Goal: Information Seeking & Learning: Learn about a topic

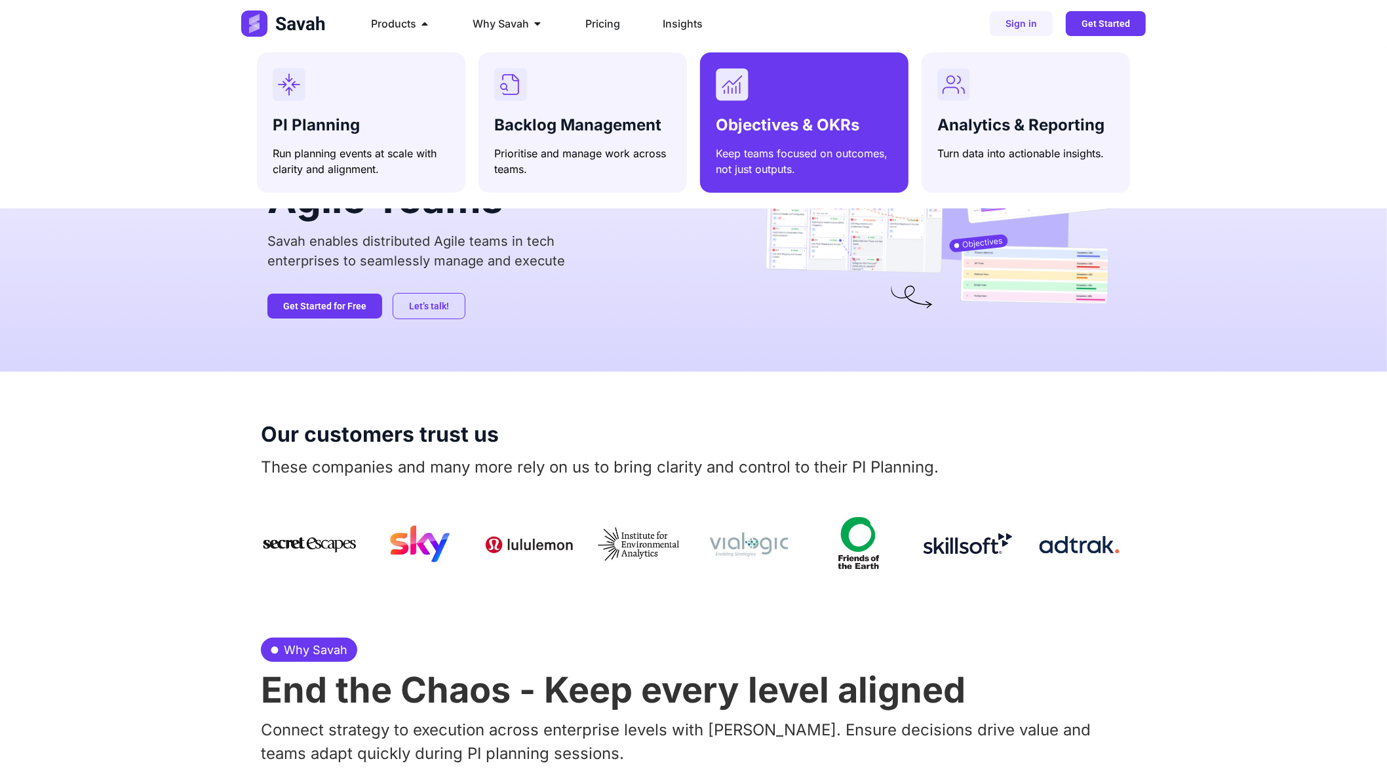
click at [798, 109] on div "Objectives & OKRs Keep teams focused on outcomes, not just outputs." at bounding box center [804, 122] width 177 height 109
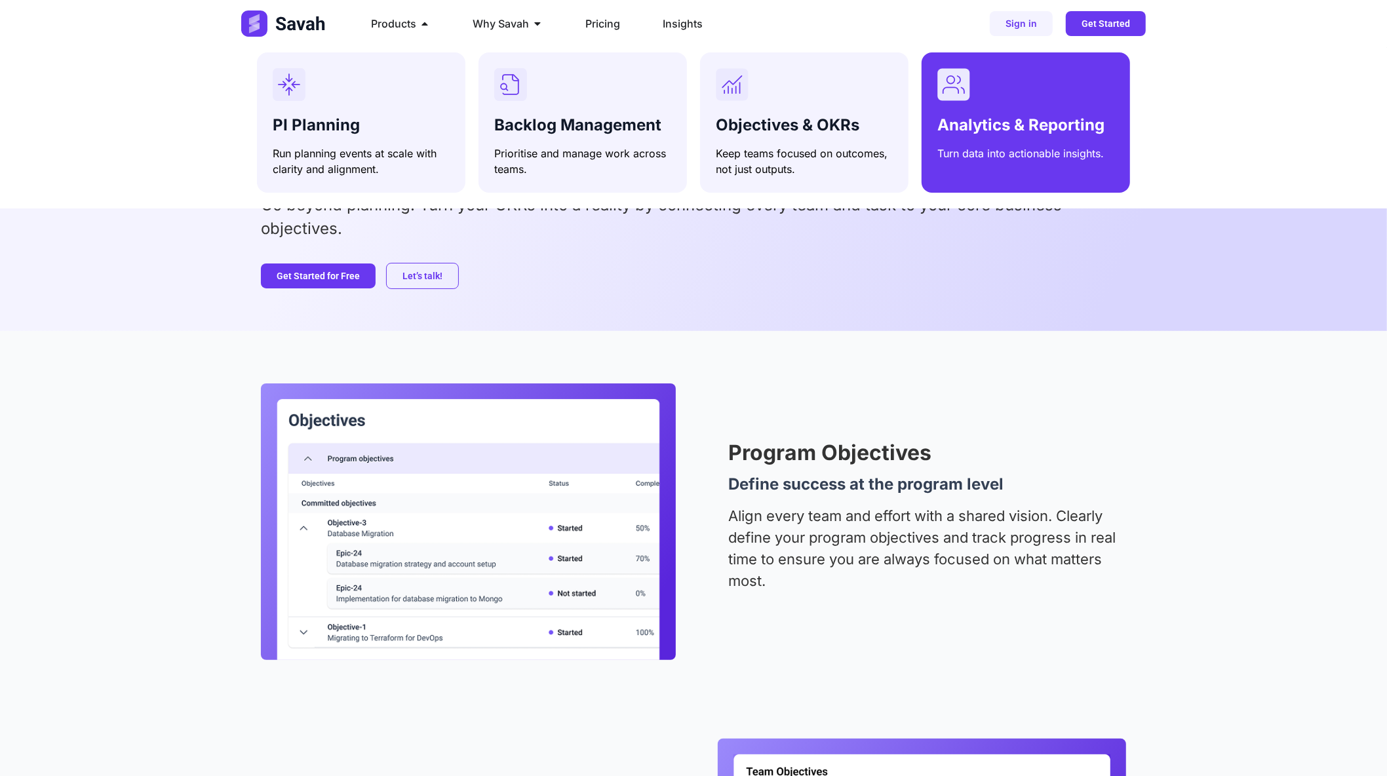
click at [1008, 91] on div "Menu" at bounding box center [1026, 84] width 177 height 33
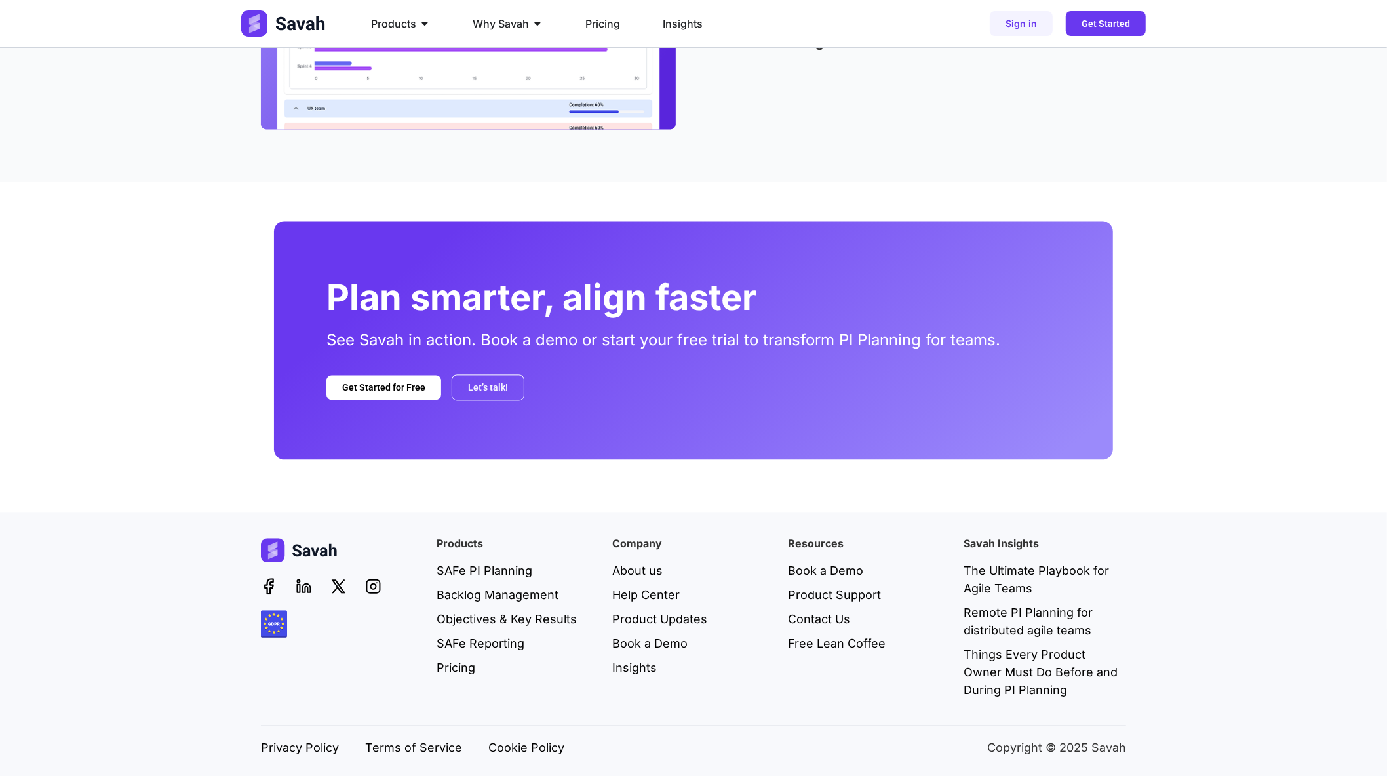
scroll to position [2542, 0]
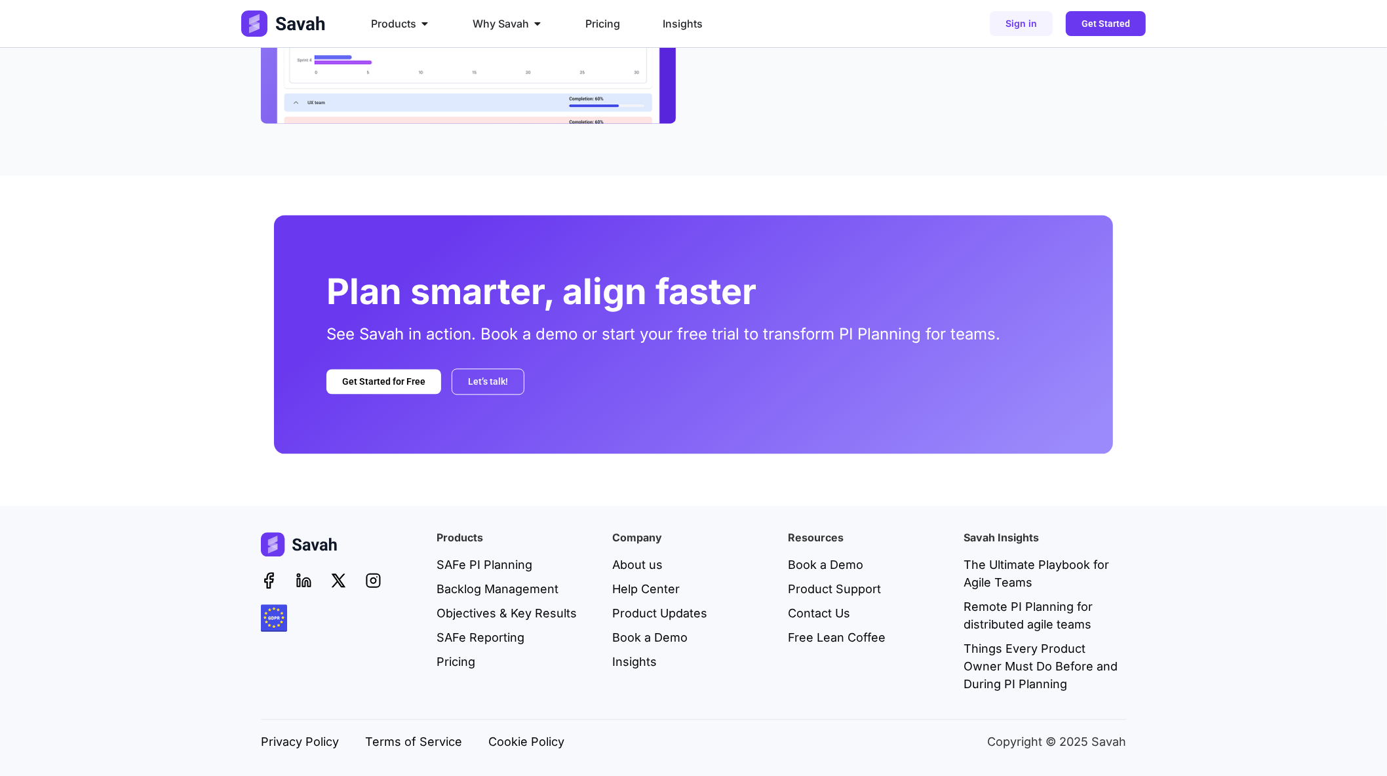
click at [278, 620] on img at bounding box center [274, 619] width 26 height 28
click at [647, 639] on span "Book a Demo" at bounding box center [649, 638] width 75 height 18
click at [341, 578] on icon at bounding box center [338, 580] width 16 height 16
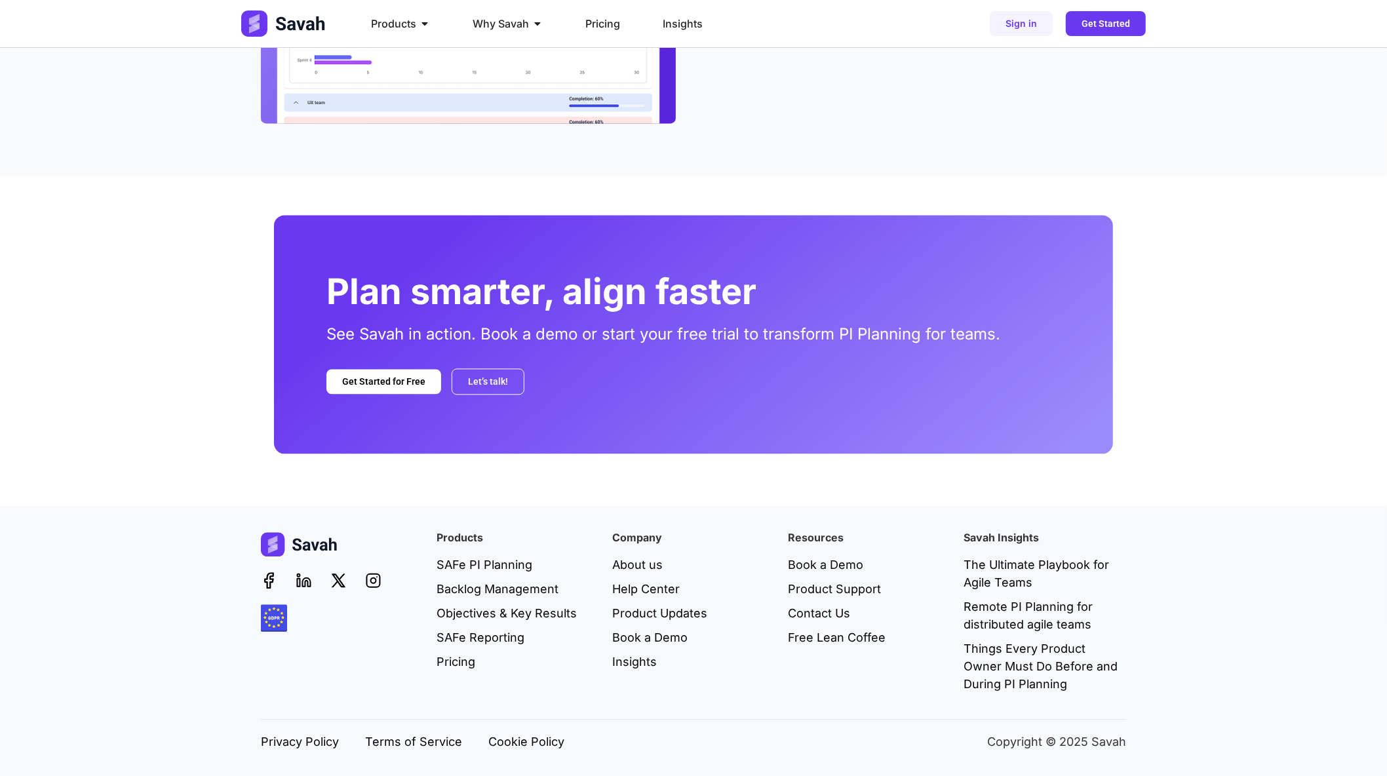
click at [295, 585] on div at bounding box center [342, 580] width 163 height 16
drag, startPoint x: 243, startPoint y: 582, endPoint x: 307, endPoint y: 583, distance: 64.3
click at [246, 582] on div "Products SAFe PI Planning Backlog Management Objectives & Key Results SAFe Repo…" at bounding box center [693, 641] width 1387 height 271
click at [527, 745] on span "Cookie Policy" at bounding box center [526, 742] width 76 height 18
click at [422, 737] on span "Terms of Service" at bounding box center [413, 742] width 97 height 18
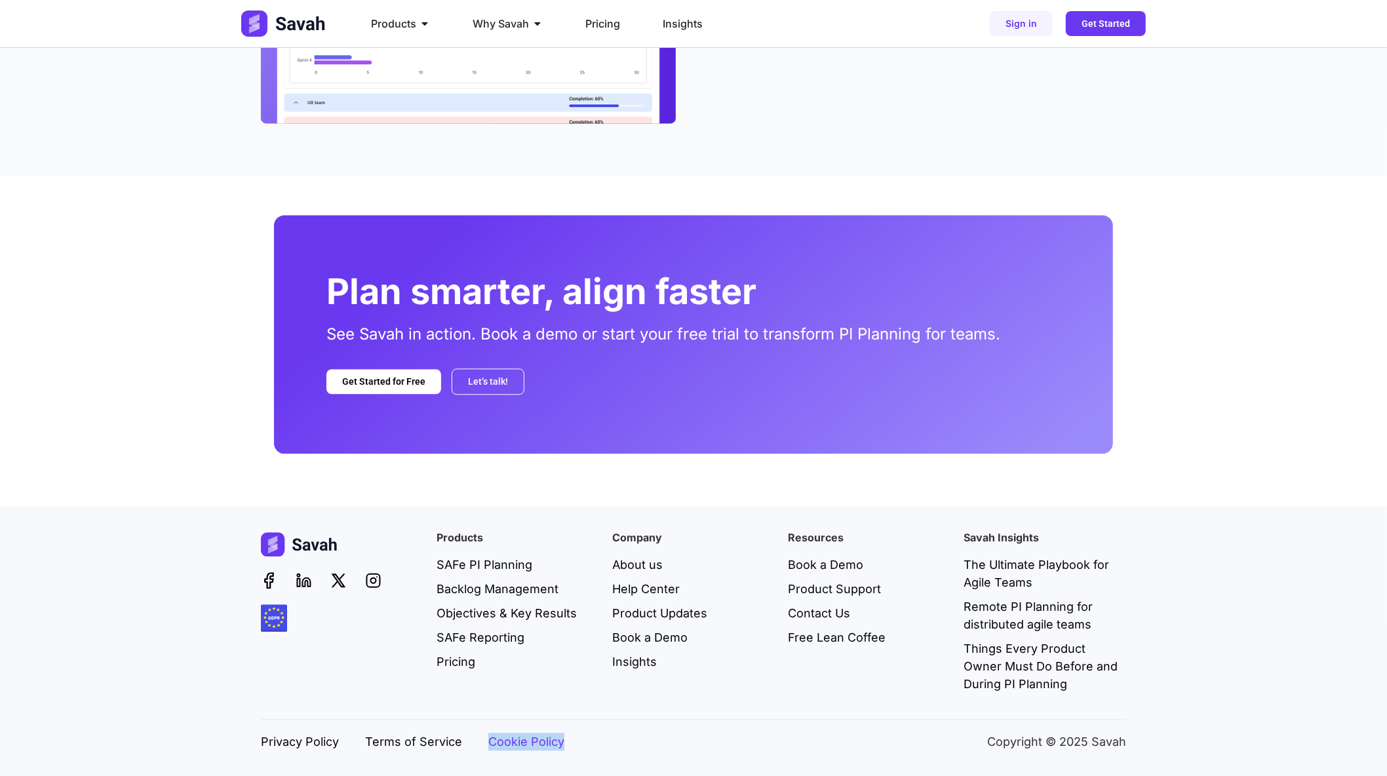
drag, startPoint x: 586, startPoint y: 737, endPoint x: 490, endPoint y: 743, distance: 96.6
click at [490, 743] on div "Privacy Policy Terms of Service Cookie Policy Copyright © 2025 Savah" at bounding box center [693, 742] width 865 height 18
copy span "Cookie Policy"
click at [822, 639] on span "Free Lean Coffee" at bounding box center [837, 638] width 98 height 18
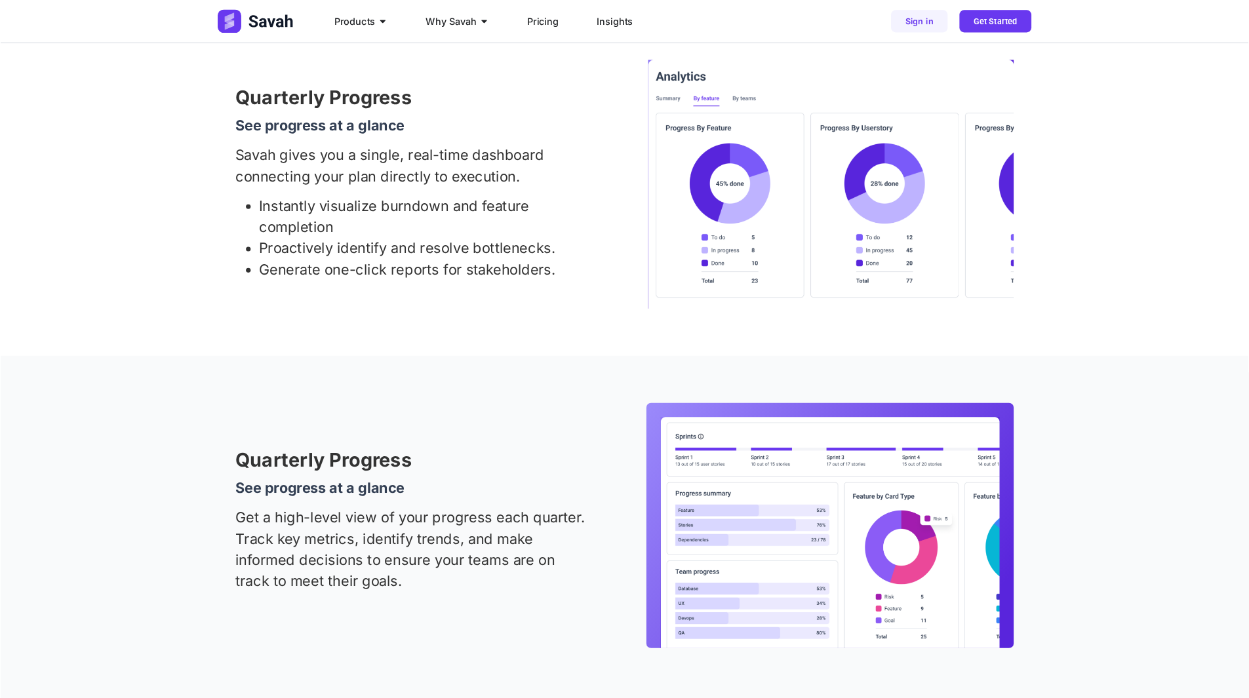
scroll to position [0, 0]
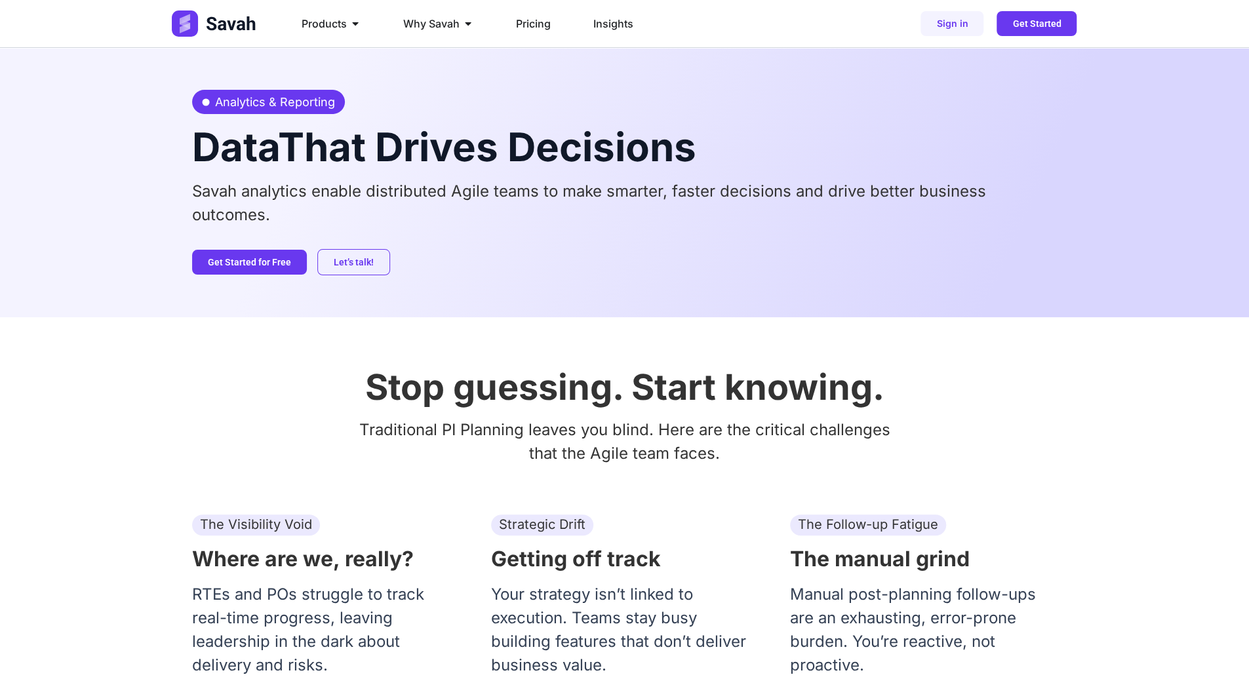
click at [601, 127] on h2 "Data That Drives Decisions" at bounding box center [624, 146] width 865 height 39
click at [551, 298] on div "Analytics & Reporting Data That Drives Decisions Savah analytics enable distrib…" at bounding box center [624, 182] width 865 height 269
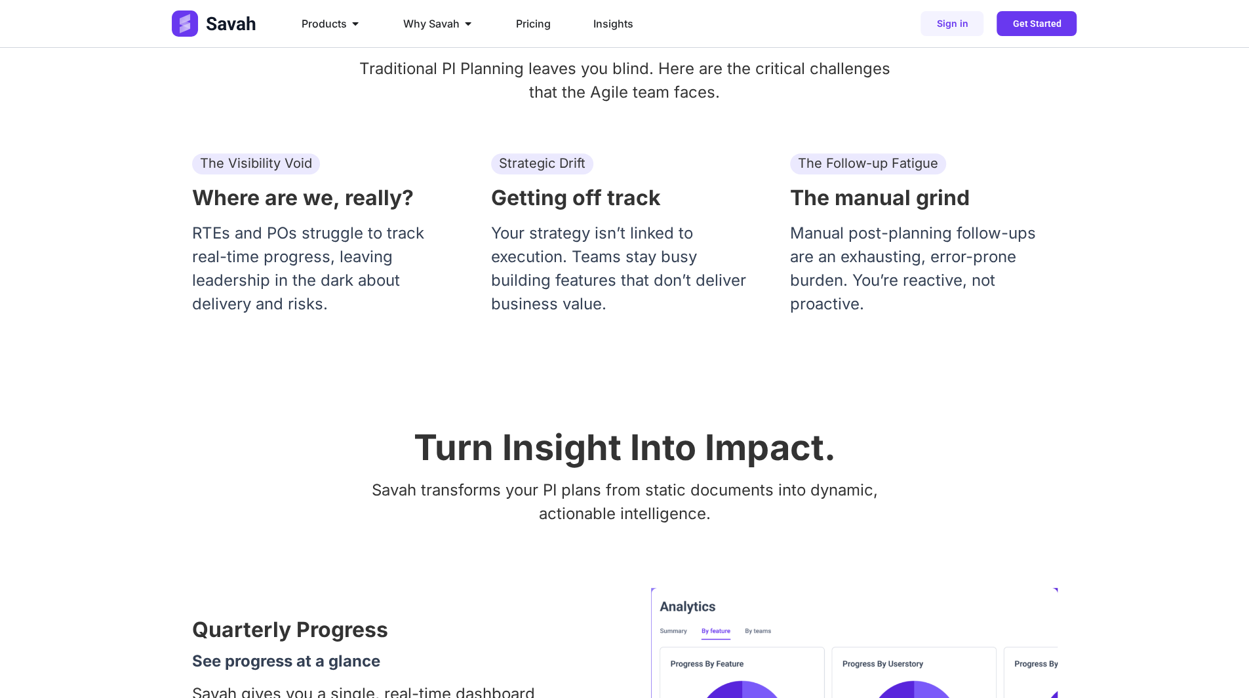
scroll to position [525, 0]
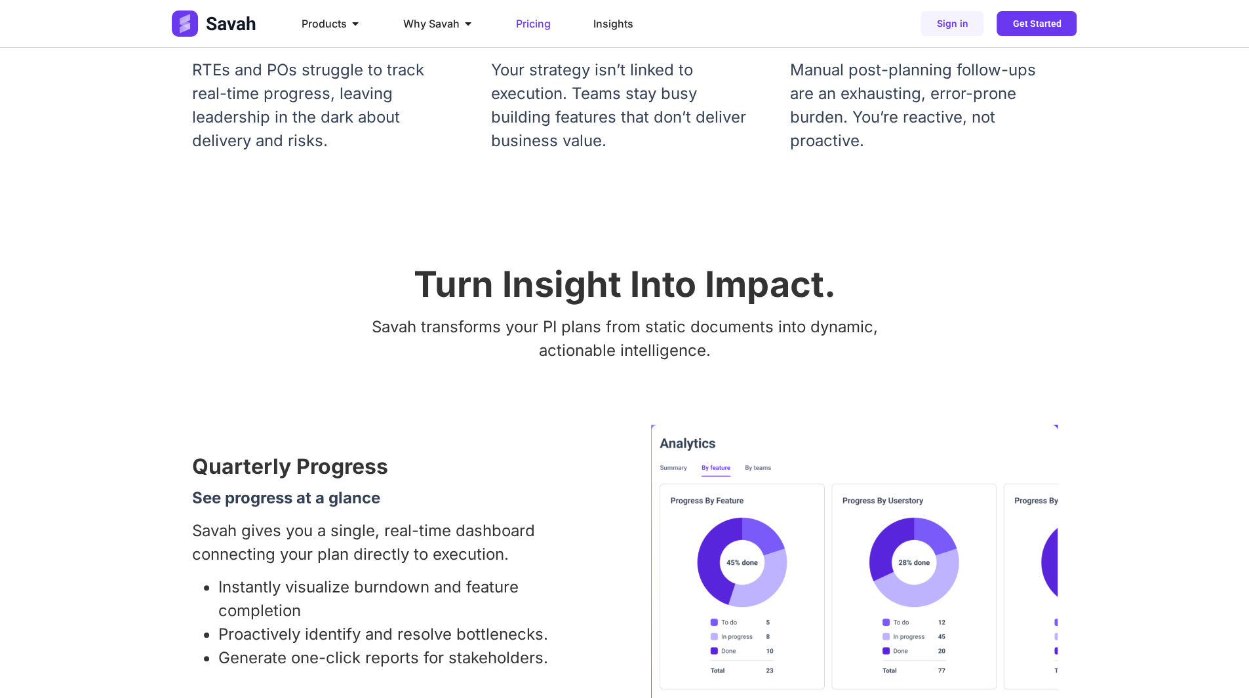
click at [525, 19] on span "Pricing" at bounding box center [533, 24] width 35 height 16
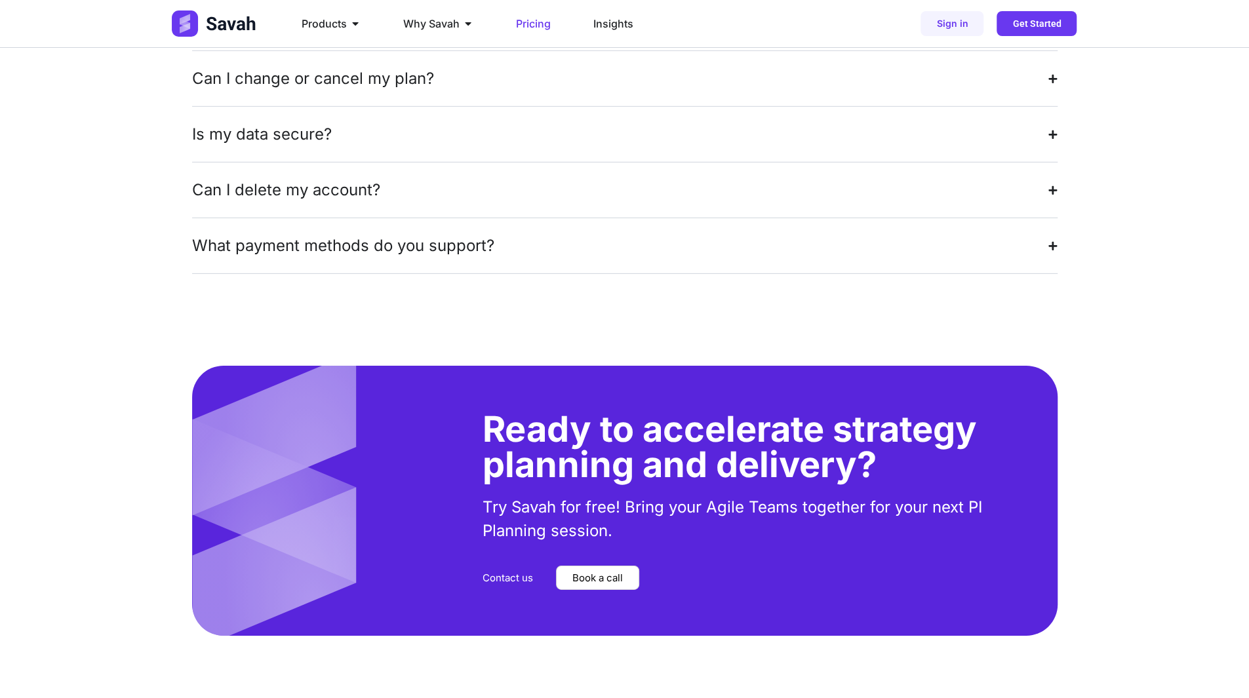
scroll to position [3147, 0]
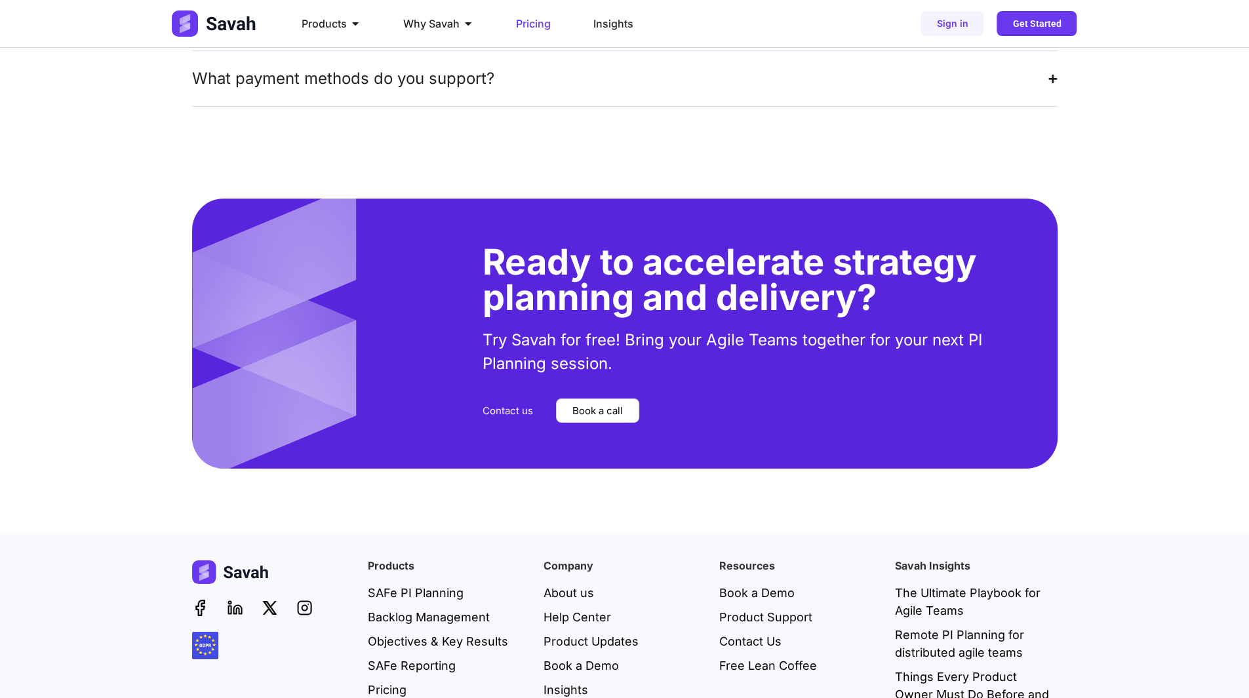
click at [514, 406] on span "Contact us" at bounding box center [508, 411] width 50 height 10
click at [622, 21] on span "Insights" at bounding box center [613, 24] width 40 height 16
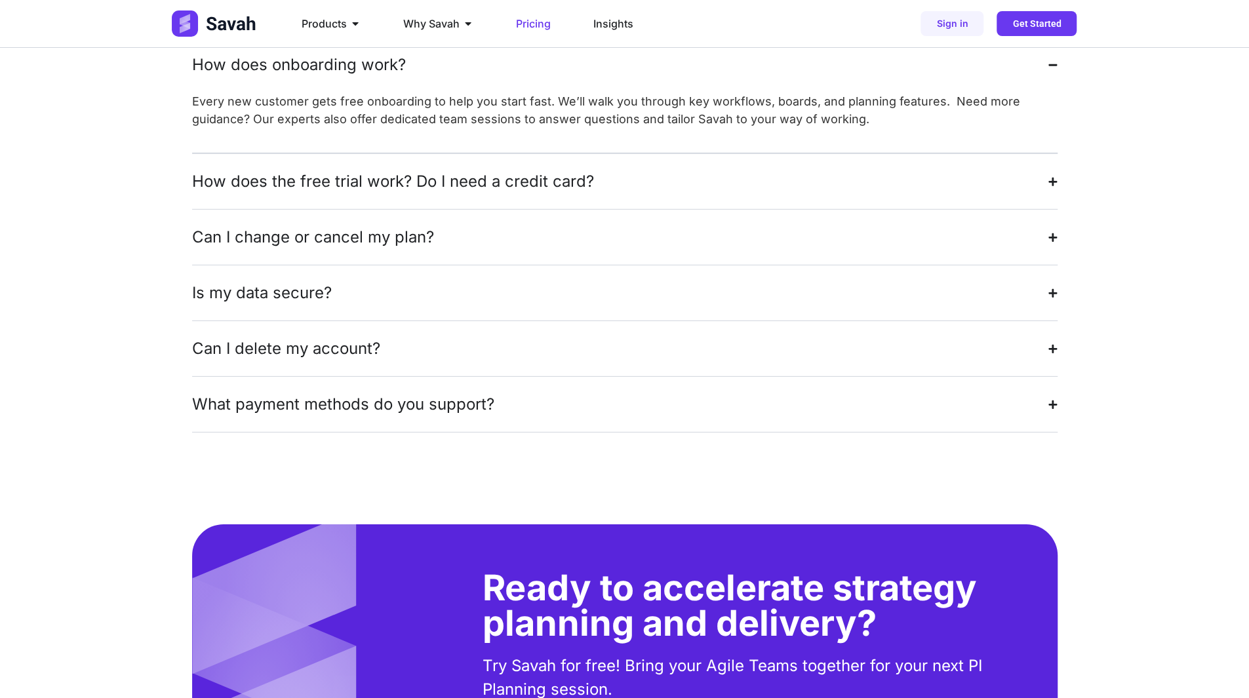
scroll to position [2819, 0]
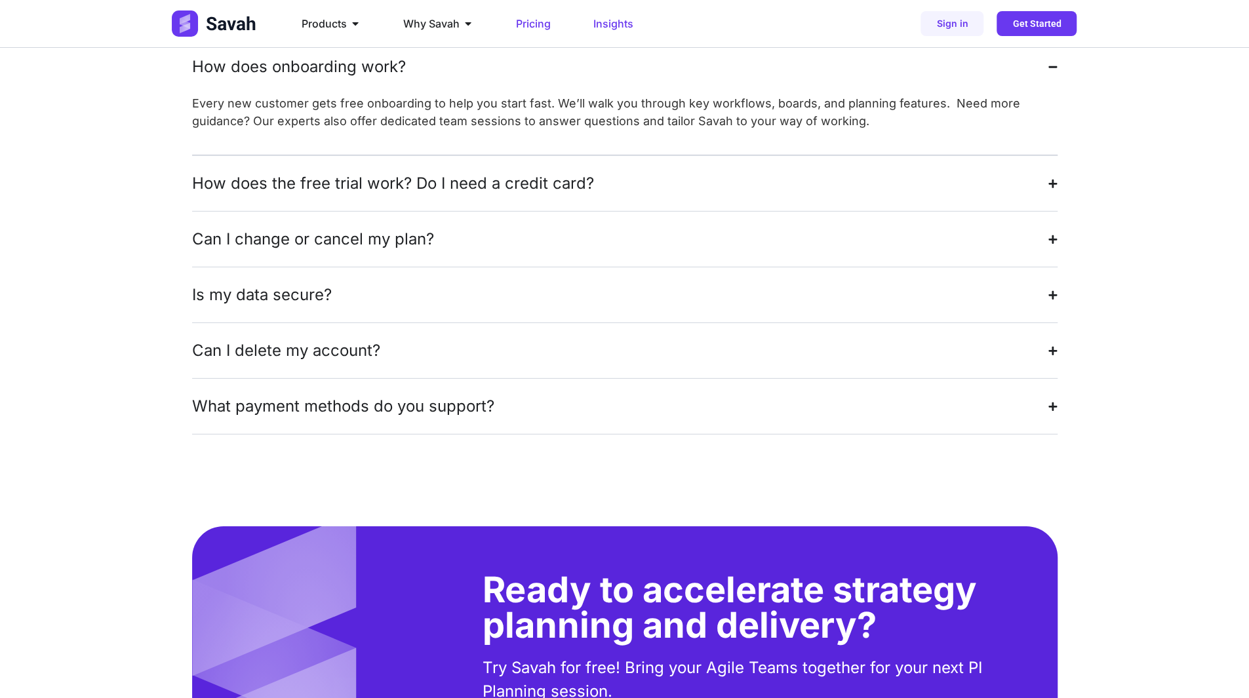
click at [611, 23] on span "Insights" at bounding box center [613, 24] width 40 height 16
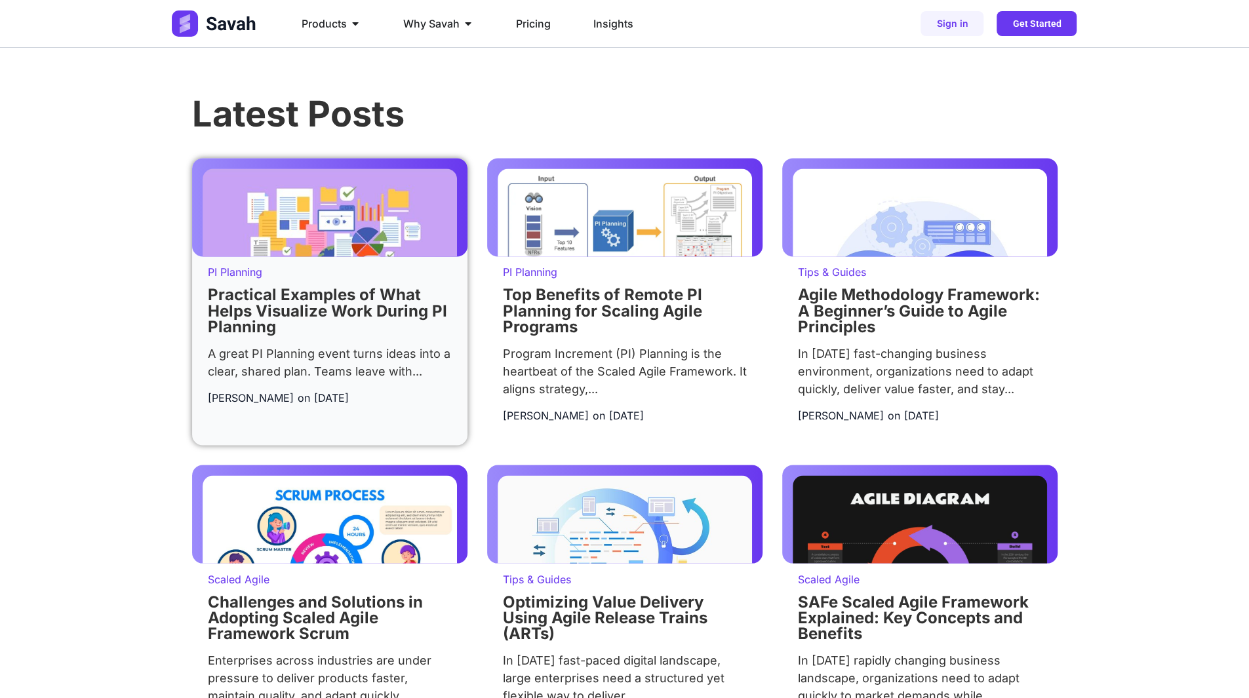
scroll to position [1770, 0]
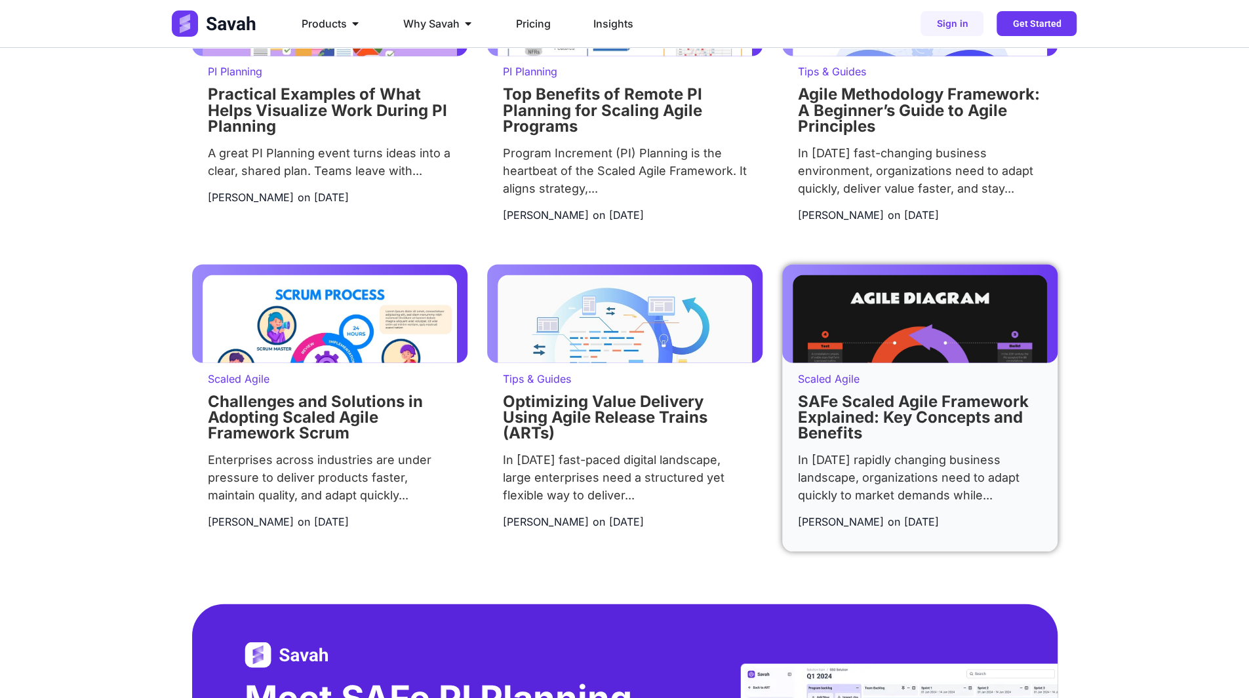
click at [843, 424] on link "SAFe Scaled Agile Framework Explained: Key Concepts and Benefits" at bounding box center [913, 416] width 231 height 50
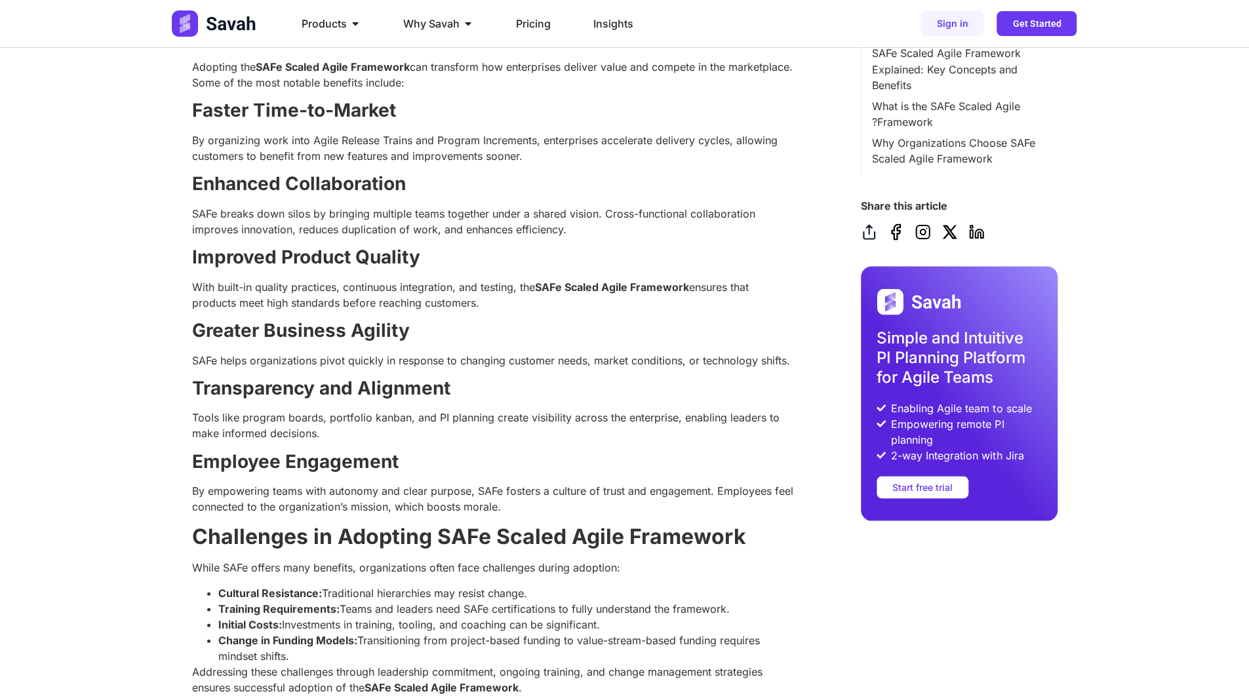
scroll to position [1770, 0]
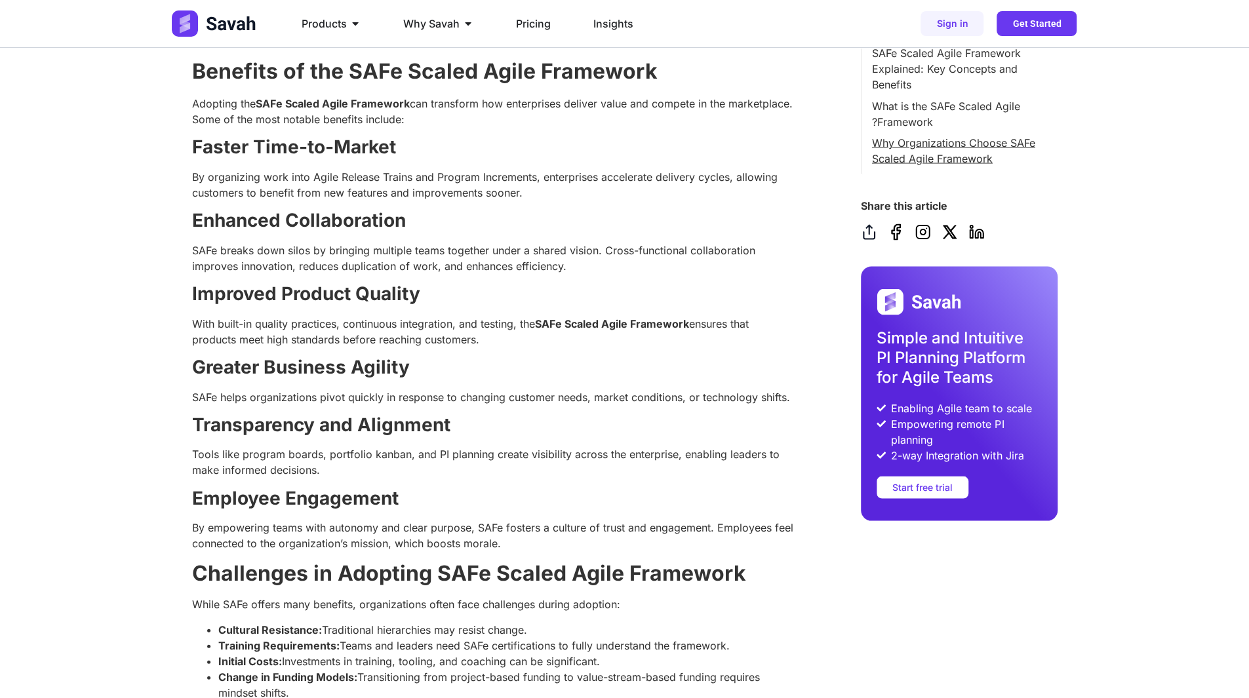
click at [917, 148] on link "Why Organizations Choose SAFe Scaled Agile Framework" at bounding box center [959, 149] width 175 height 31
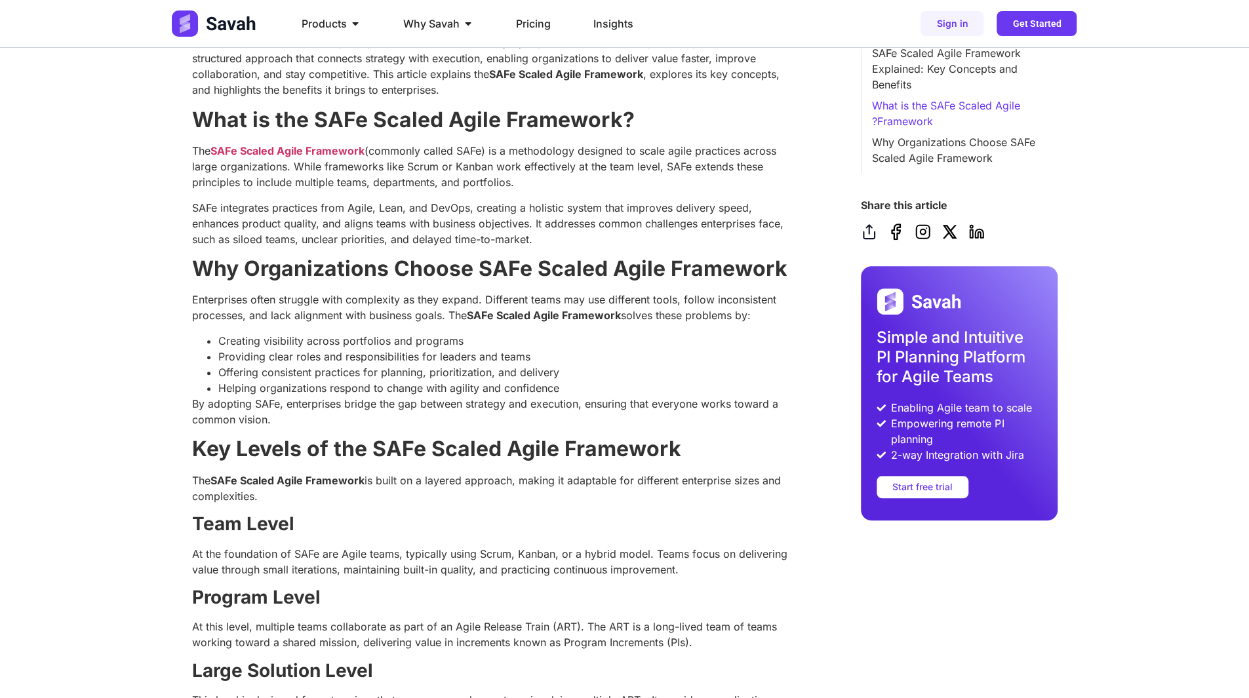
scroll to position [582, 0]
